Goal: Find specific page/section: Find specific page/section

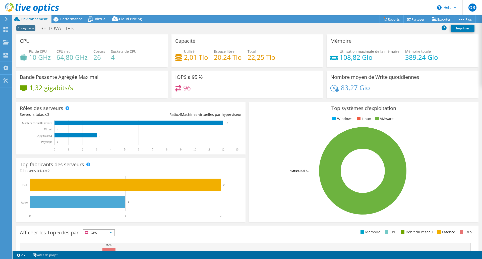
select select "EUFrankfurt"
select select "EUR"
click at [389, 68] on div "Mémoire Utilisation maximale de la mémoire 108,82 Gio Mémoire totale 389,24 Gio" at bounding box center [402, 52] width 155 height 36
click at [71, 12] on header "OB Utilisateur final [PERSON_NAME] [EMAIL_ADDRESS][DOMAIN_NAME] SCC My Profile …" at bounding box center [241, 7] width 482 height 15
click at [70, 17] on span "Performance" at bounding box center [71, 19] width 22 height 5
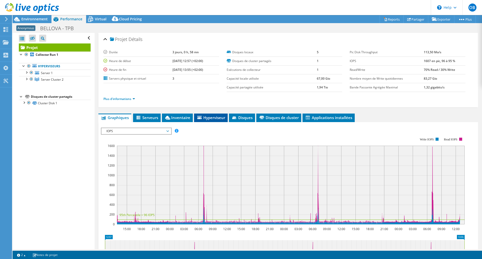
click at [214, 119] on span "Hyperviseur" at bounding box center [211, 117] width 29 height 5
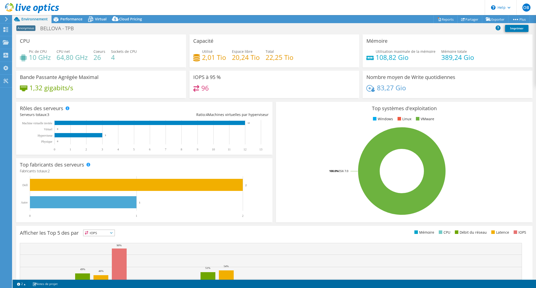
select select "EUFrankfurt"
select select "EUR"
